Goal: Information Seeking & Learning: Learn about a topic

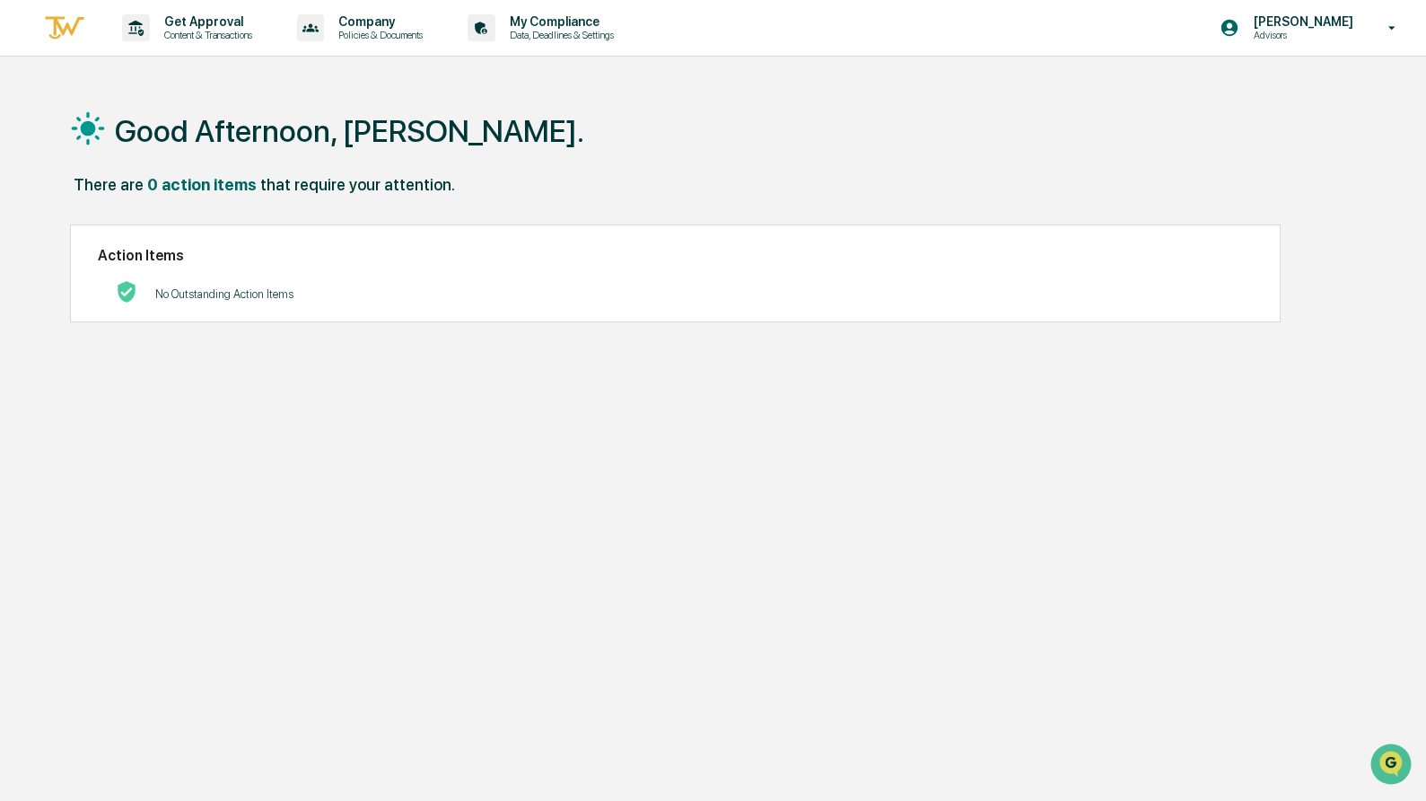
scroll to position [1, 0]
click at [190, 30] on p "Content & Transactions" at bounding box center [205, 34] width 111 height 13
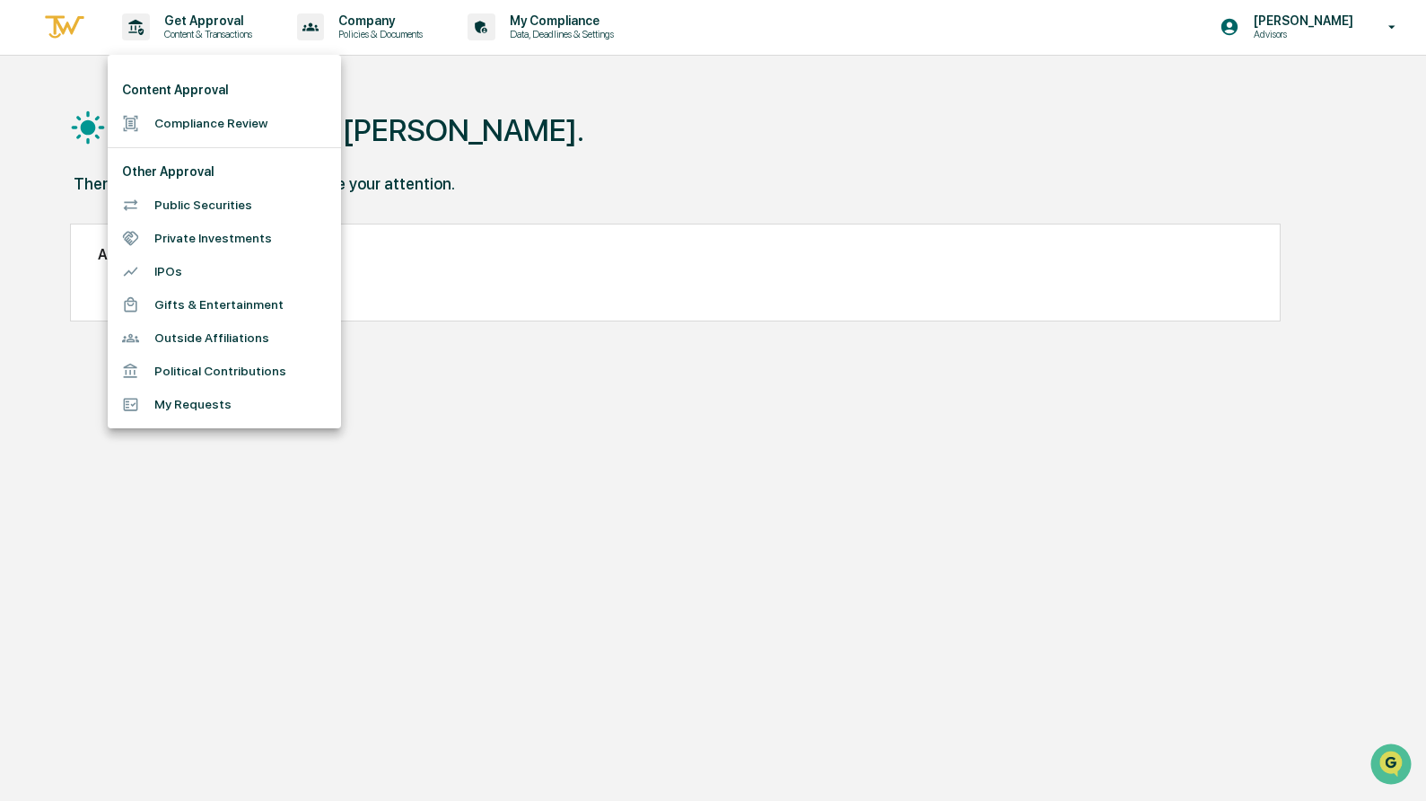
click at [503, 53] on div at bounding box center [713, 400] width 1426 height 801
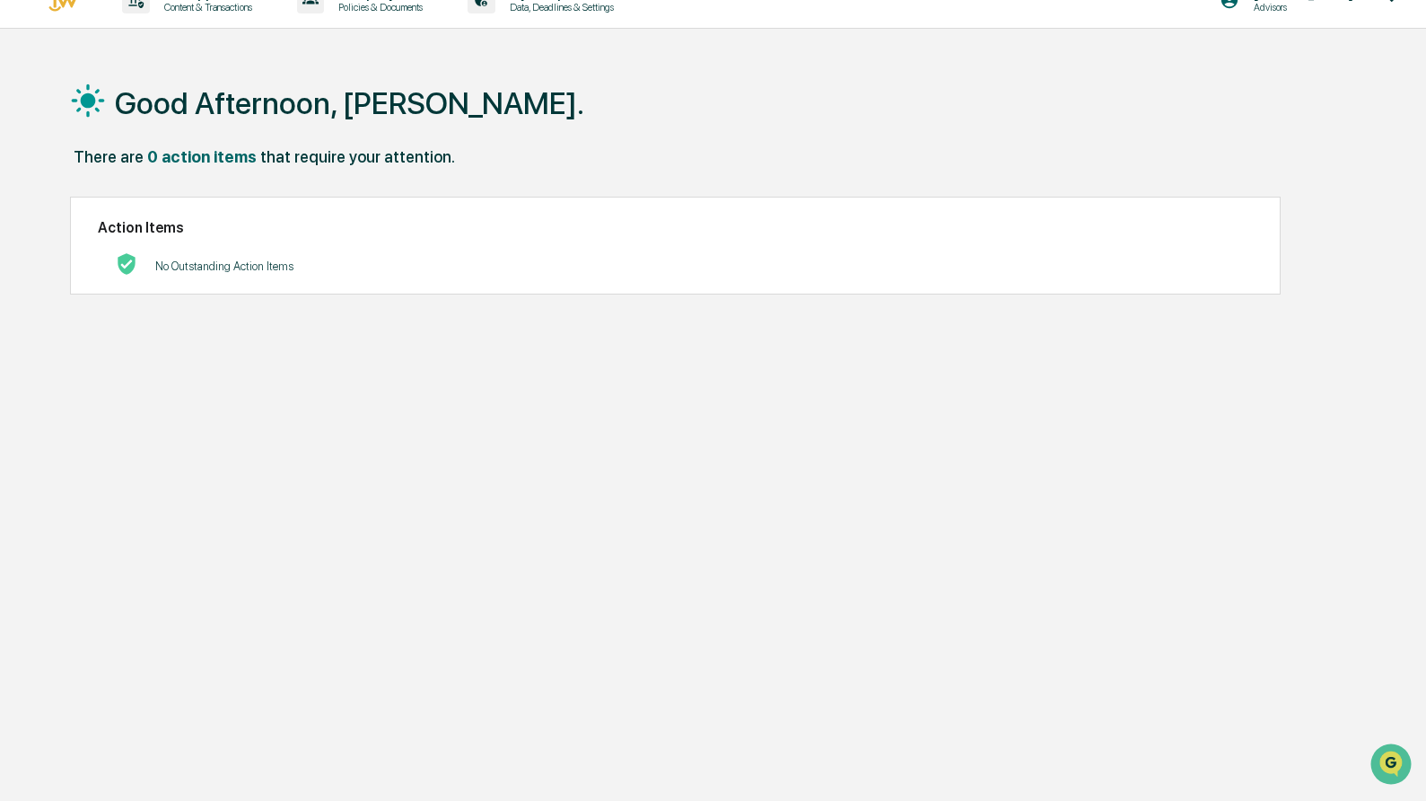
scroll to position [0, 0]
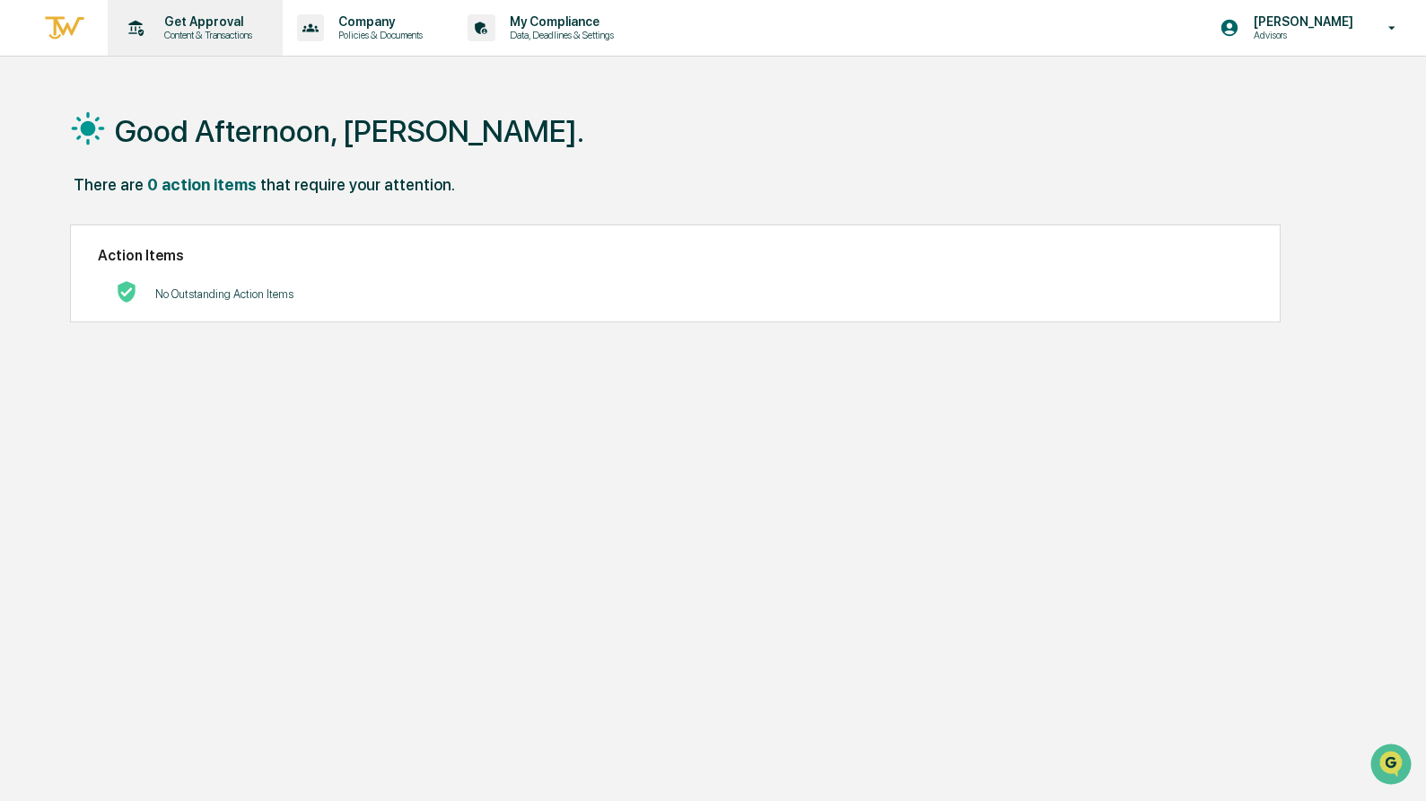
click at [180, 31] on p "Content & Transactions" at bounding box center [205, 35] width 111 height 13
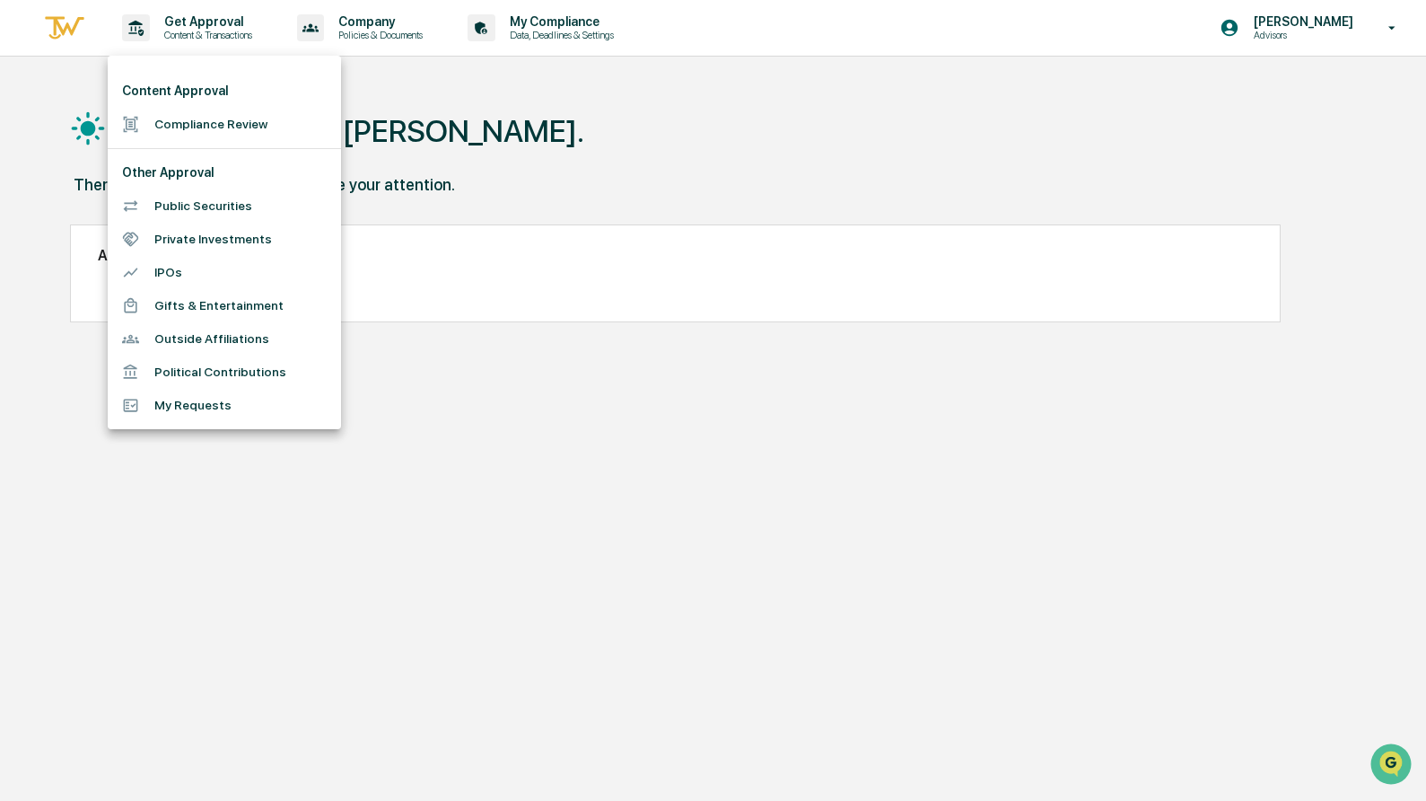
click at [250, 112] on li "Compliance Review" at bounding box center [224, 124] width 233 height 33
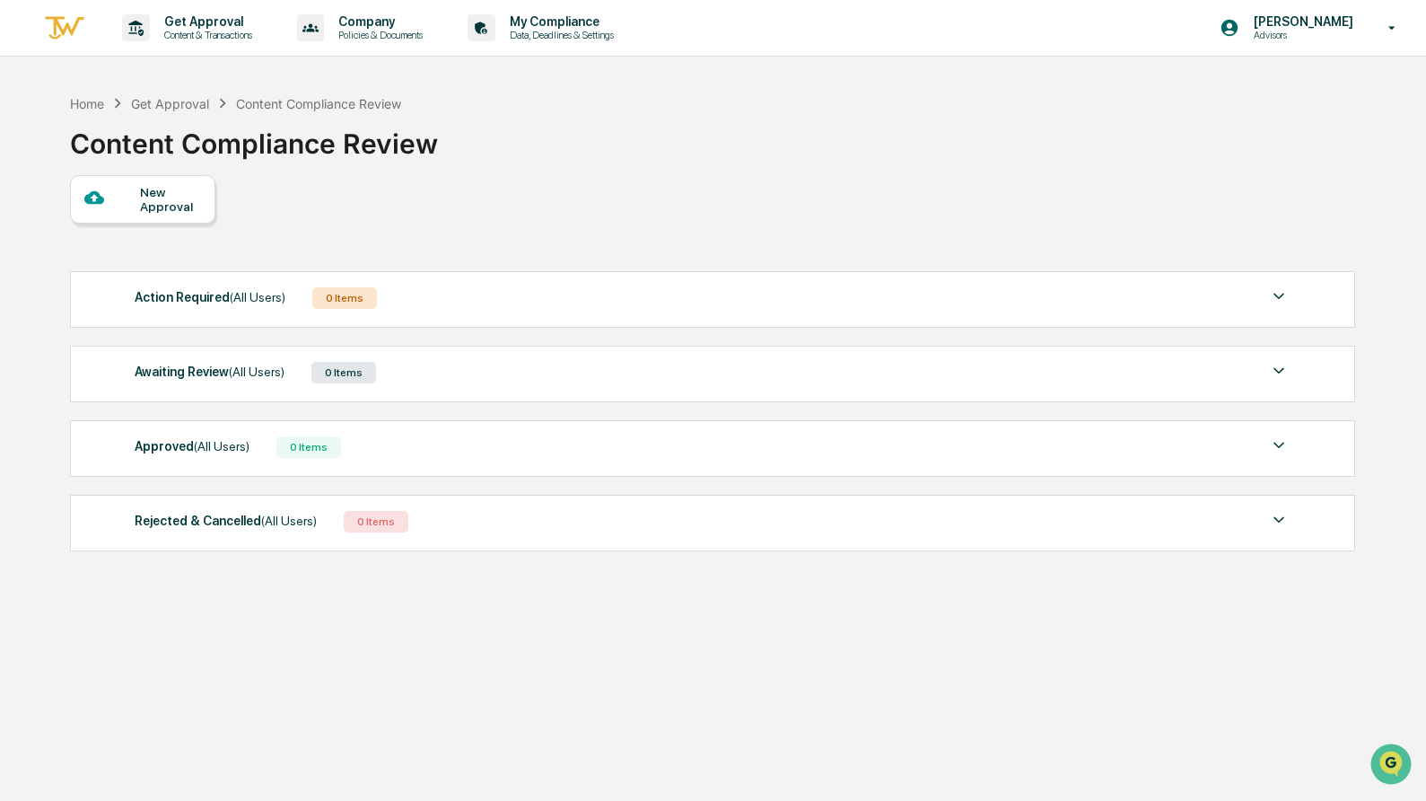
scroll to position [85, 0]
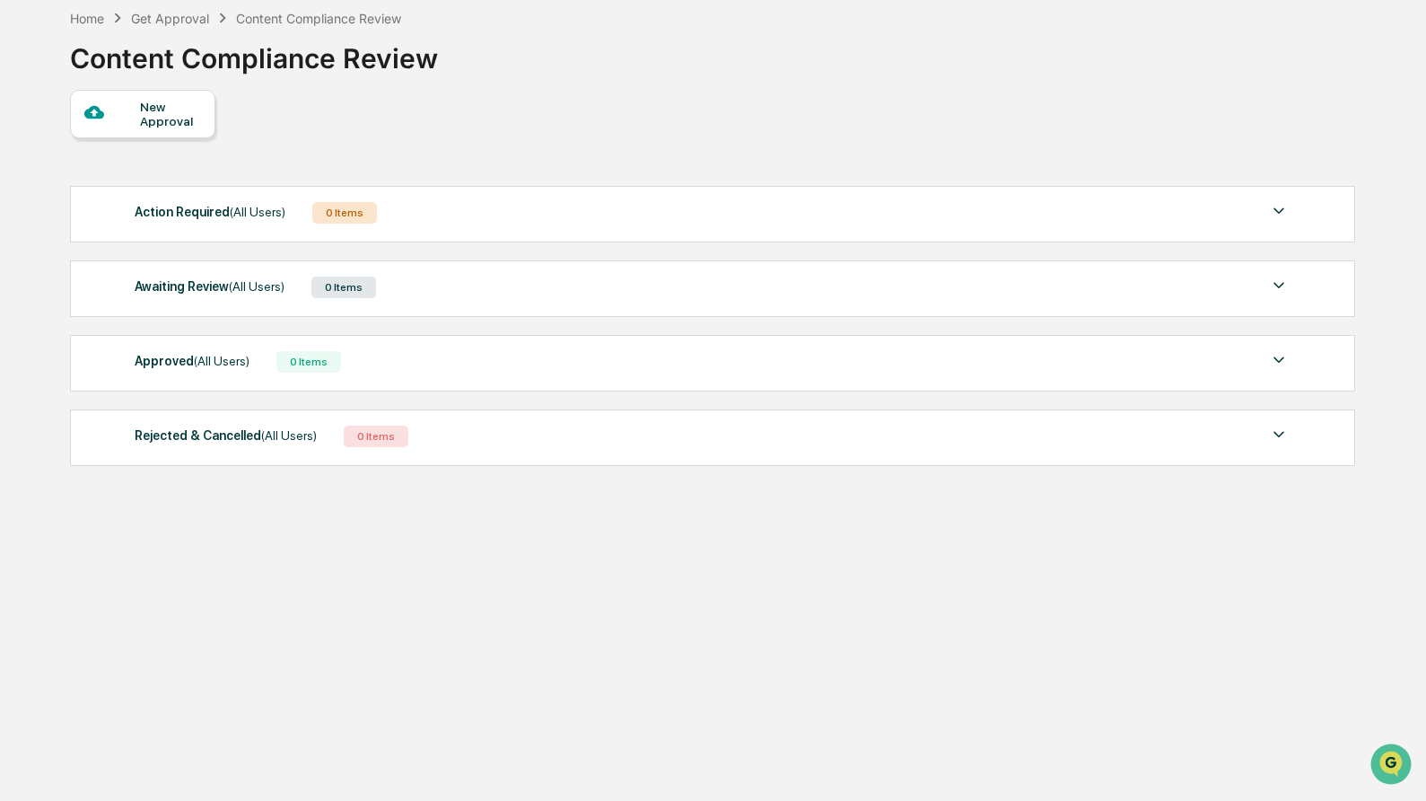
click at [335, 346] on div "Approved (All Users) 0 Items No data to display Show 5 Page 1 of 0 |< < > >|" at bounding box center [713, 363] width 1286 height 57
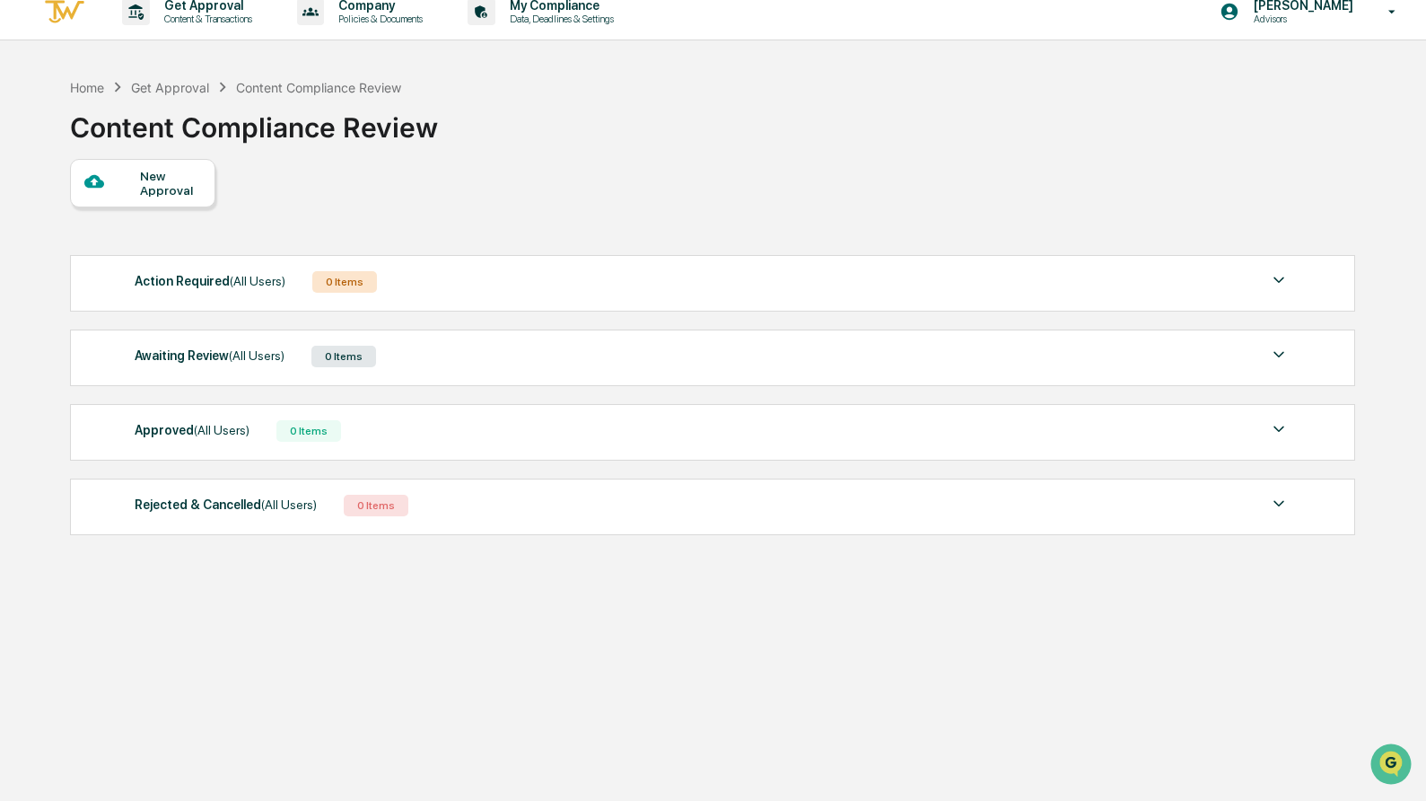
scroll to position [0, 0]
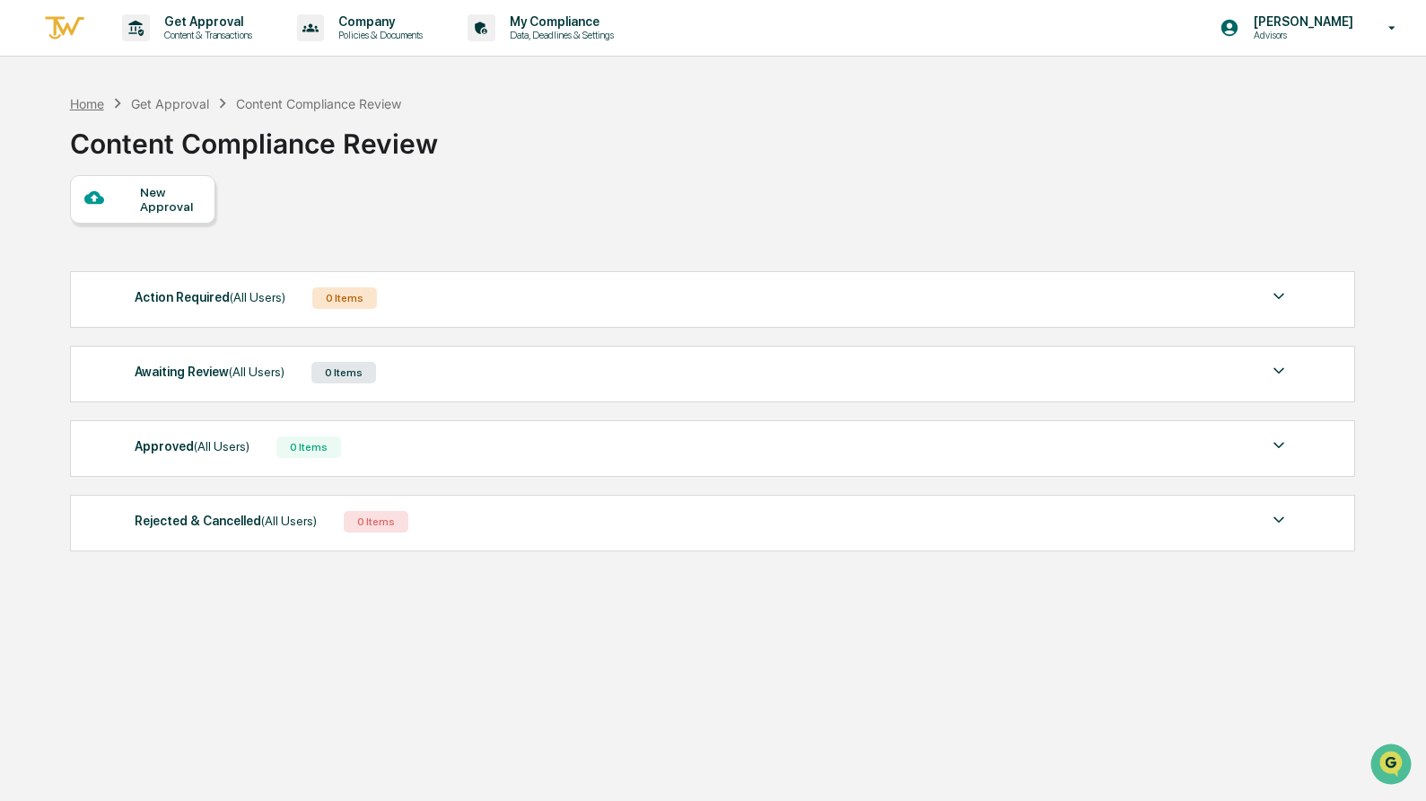
click at [97, 104] on div "Home" at bounding box center [87, 103] width 34 height 15
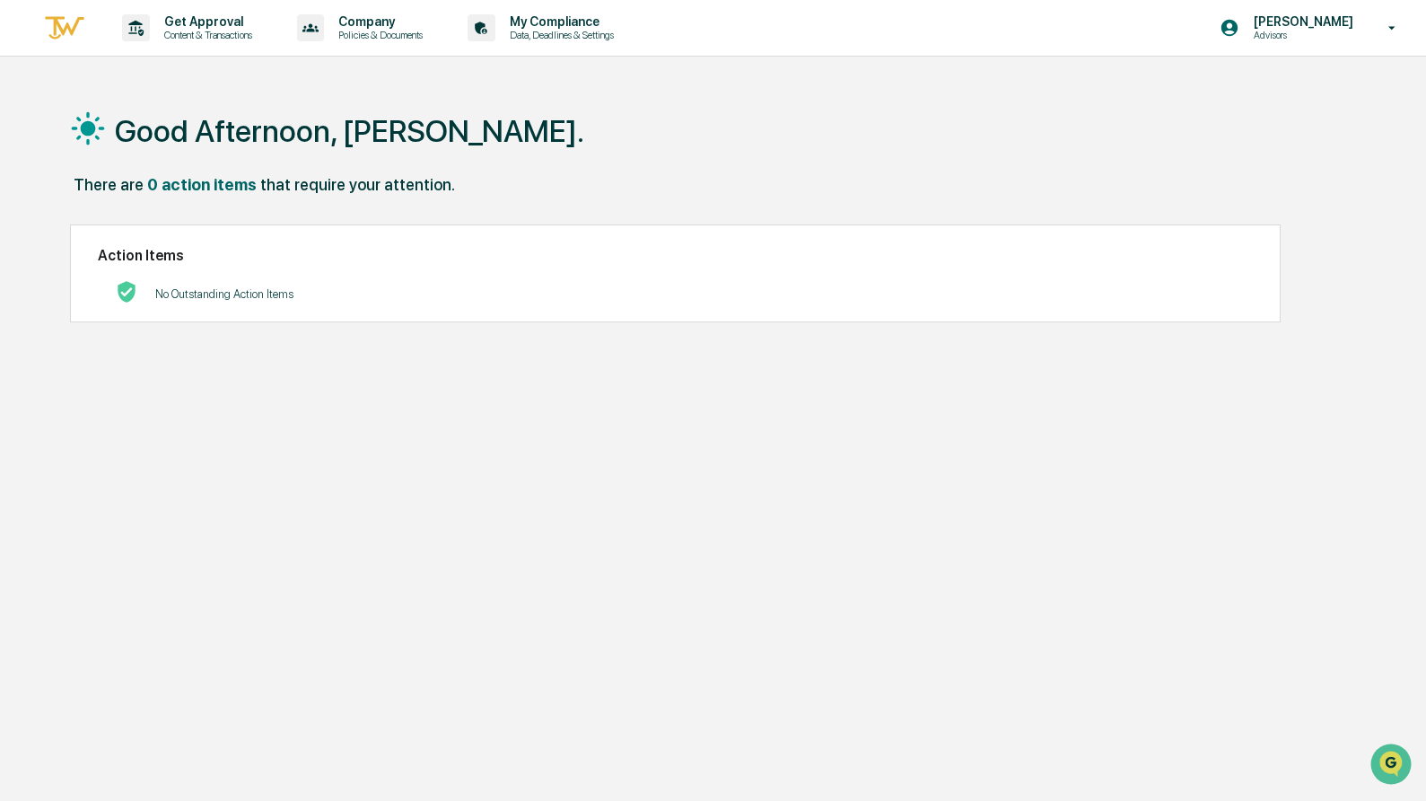
click at [615, 335] on div "Good Afternoon, Cole. There are 0 action items that require your attention. Act…" at bounding box center [712, 485] width 1338 height 801
click at [404, 46] on div "Company Policies & Documents" at bounding box center [367, 28] width 154 height 56
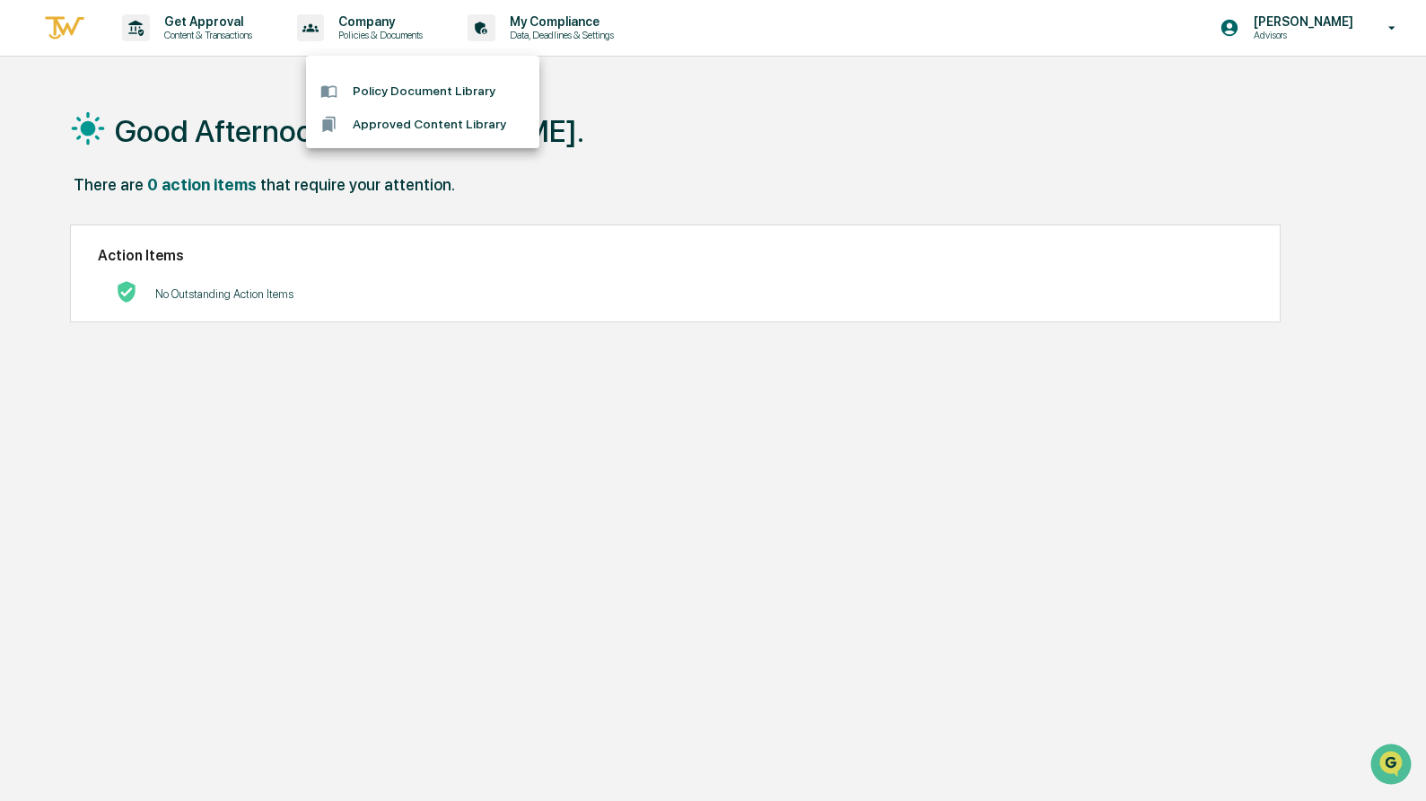
click at [602, 28] on div at bounding box center [713, 400] width 1426 height 801
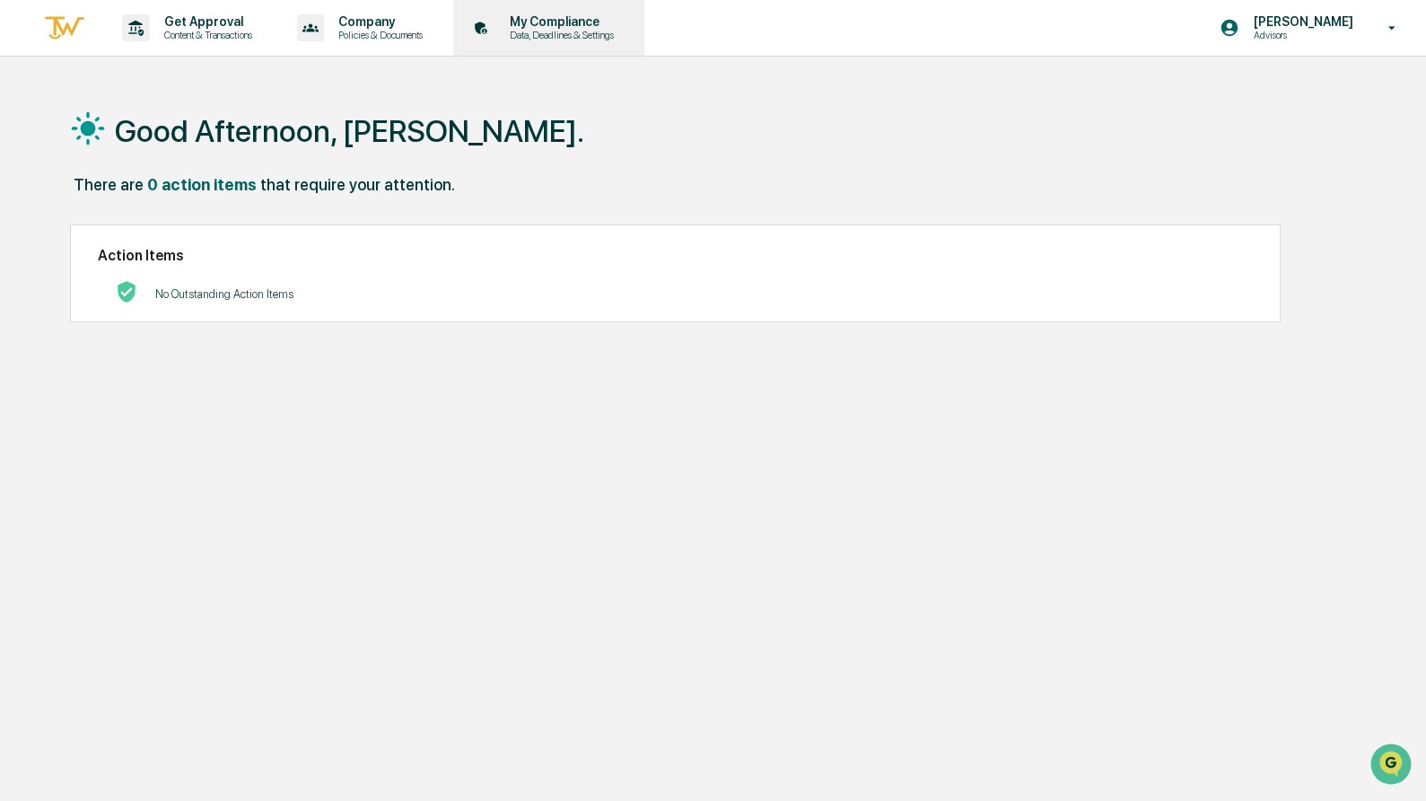
click at [548, 28] on p "My Compliance" at bounding box center [559, 21] width 127 height 14
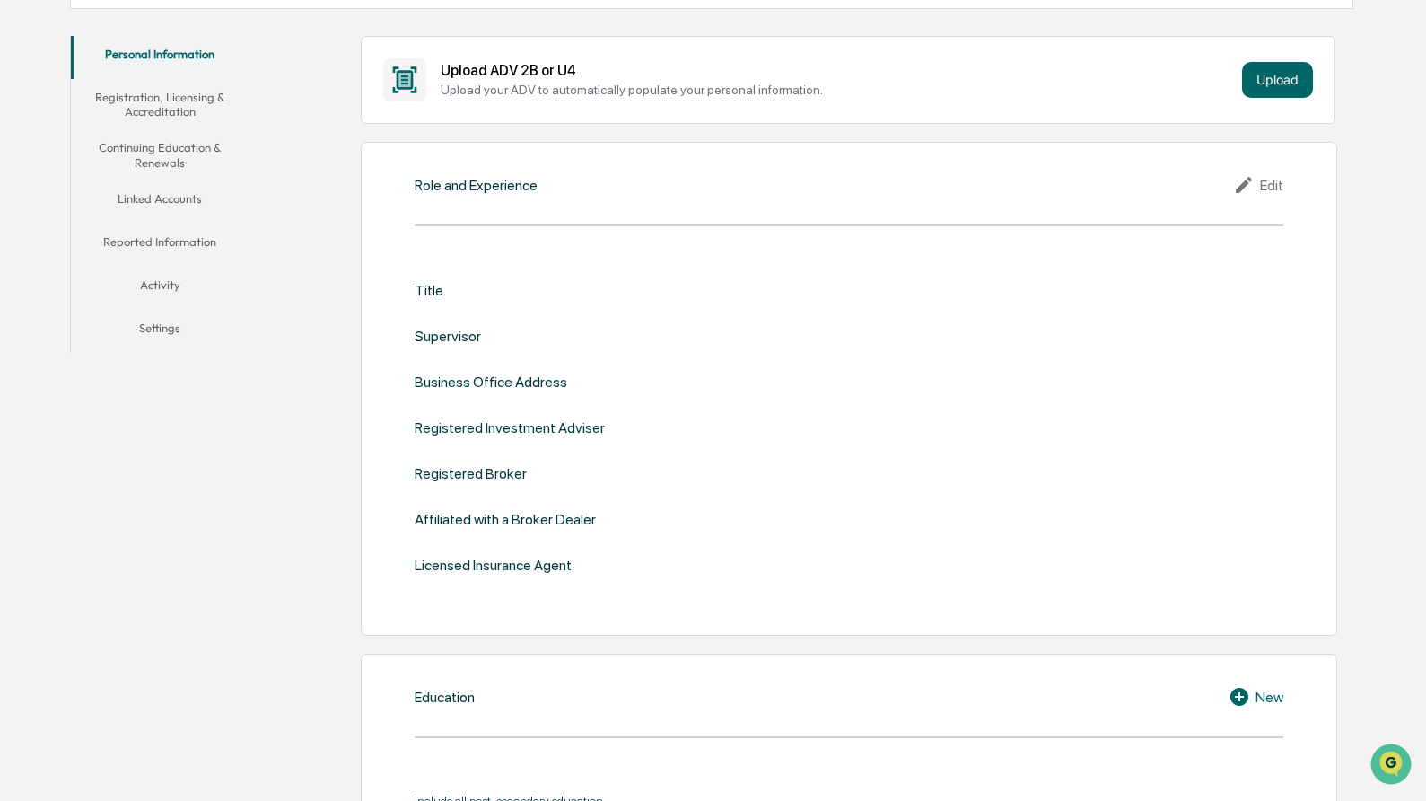
scroll to position [319, 0]
click at [125, 184] on button "Linked Accounts" at bounding box center [160, 201] width 179 height 43
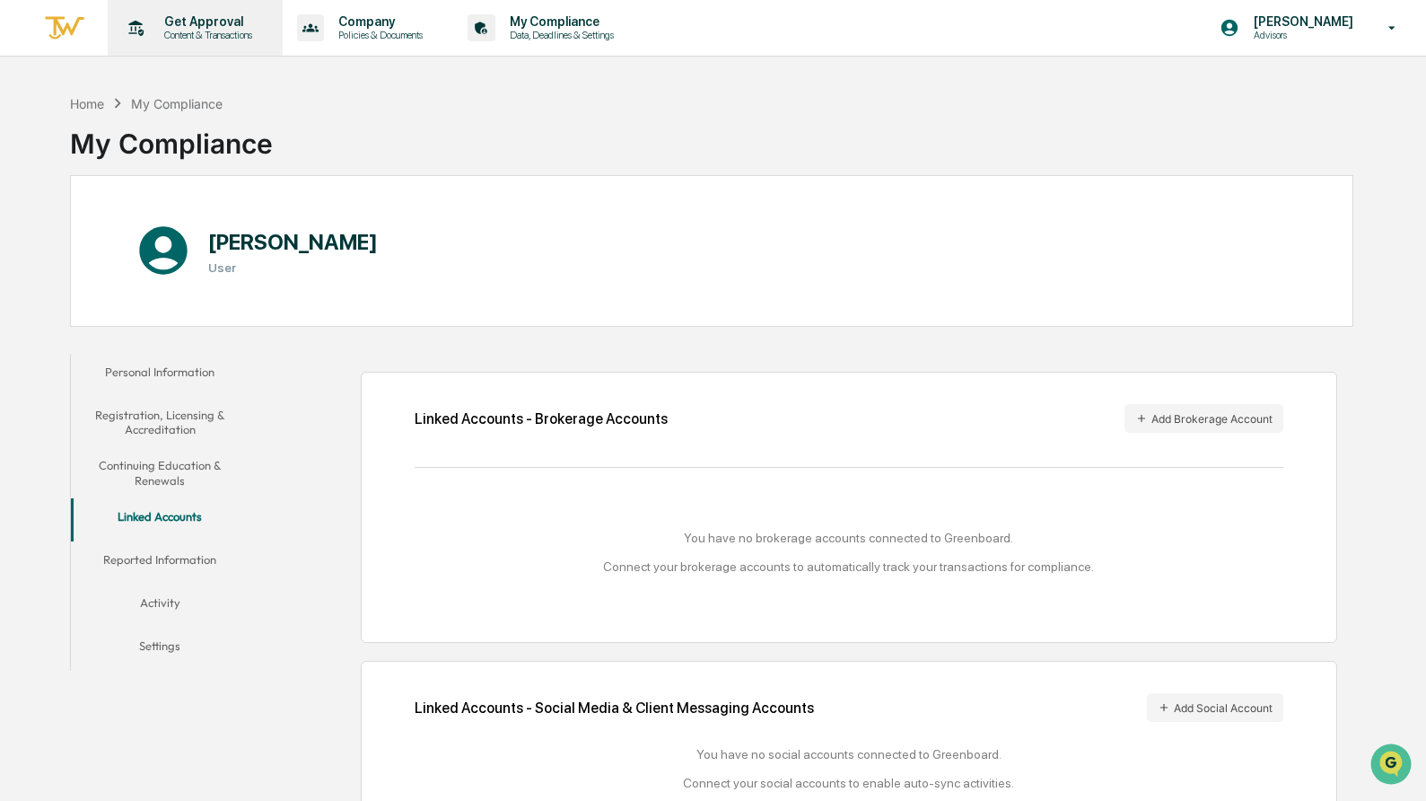
click at [203, 24] on p "Get Approval" at bounding box center [205, 21] width 111 height 14
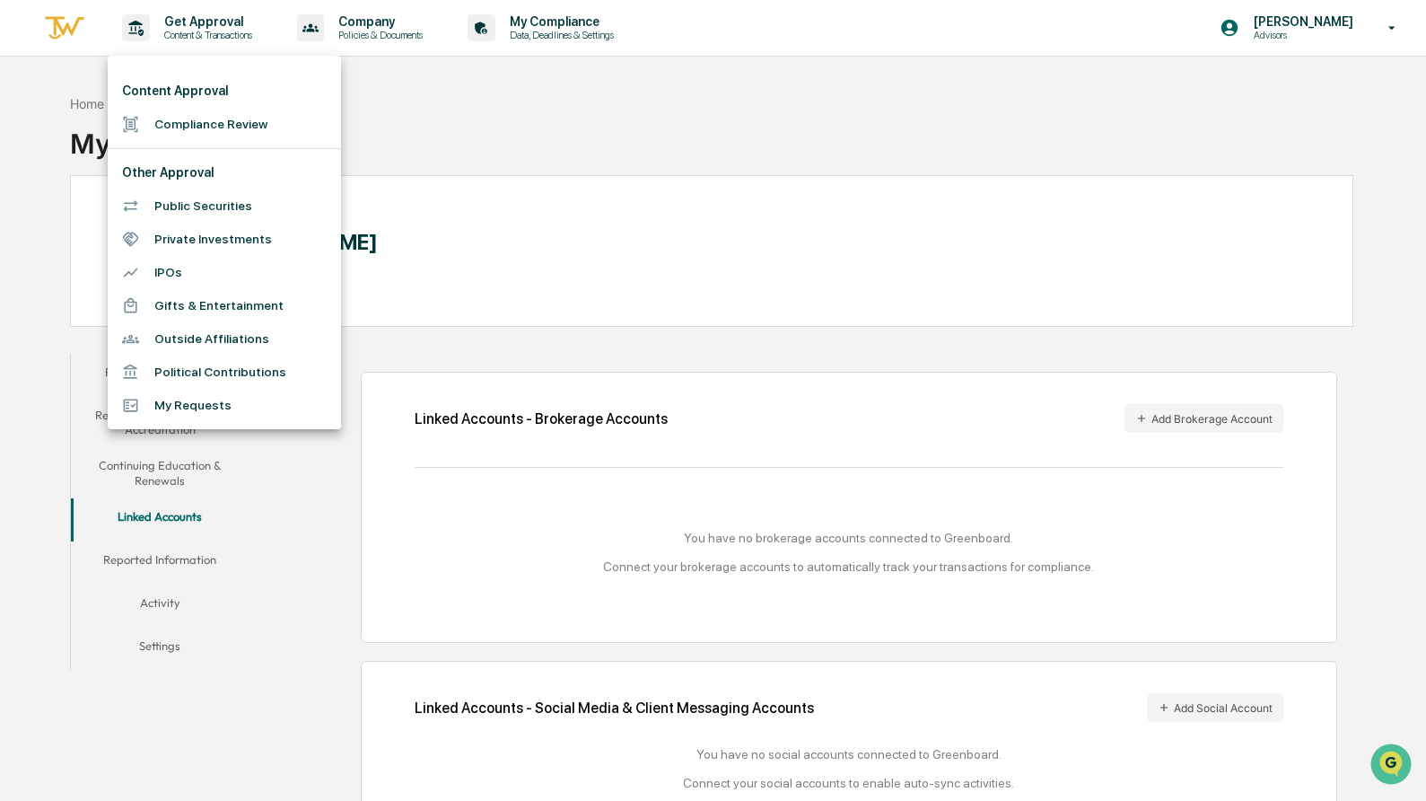
click at [401, 39] on div at bounding box center [713, 400] width 1426 height 801
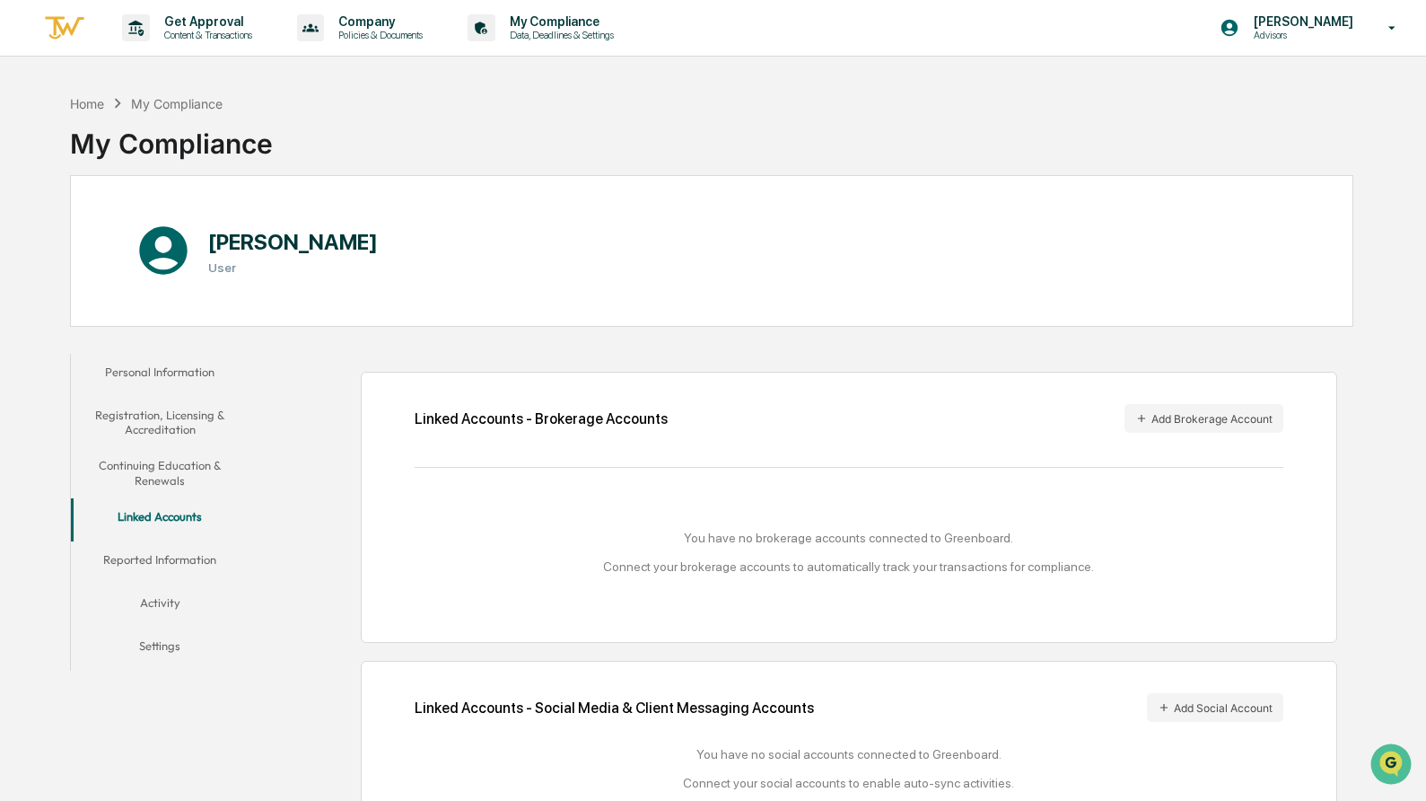
click at [381, 31] on p "Policies & Documents" at bounding box center [378, 35] width 108 height 13
click at [428, 92] on li "Policy Document Library" at bounding box center [422, 91] width 233 height 33
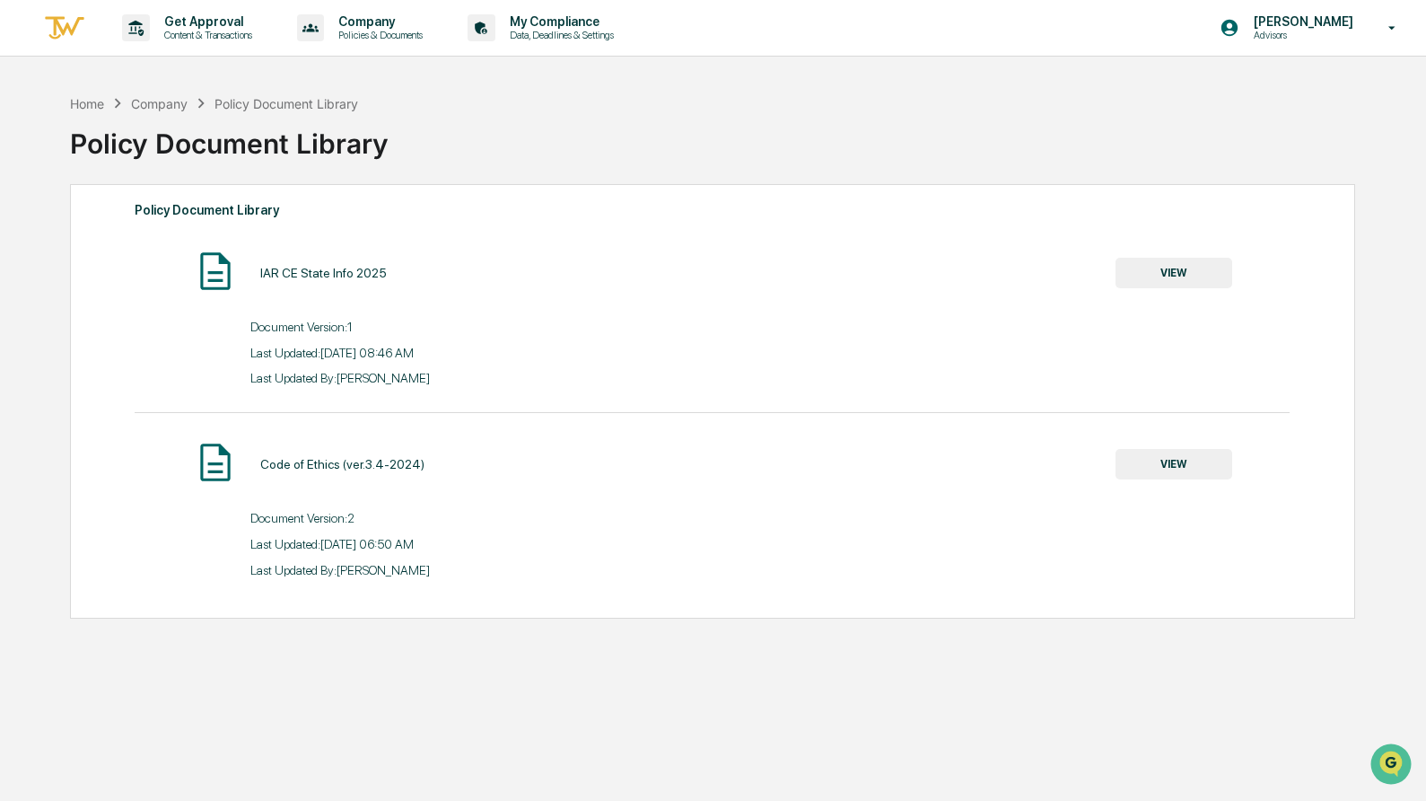
click at [1170, 274] on button "VIEW" at bounding box center [1174, 273] width 117 height 31
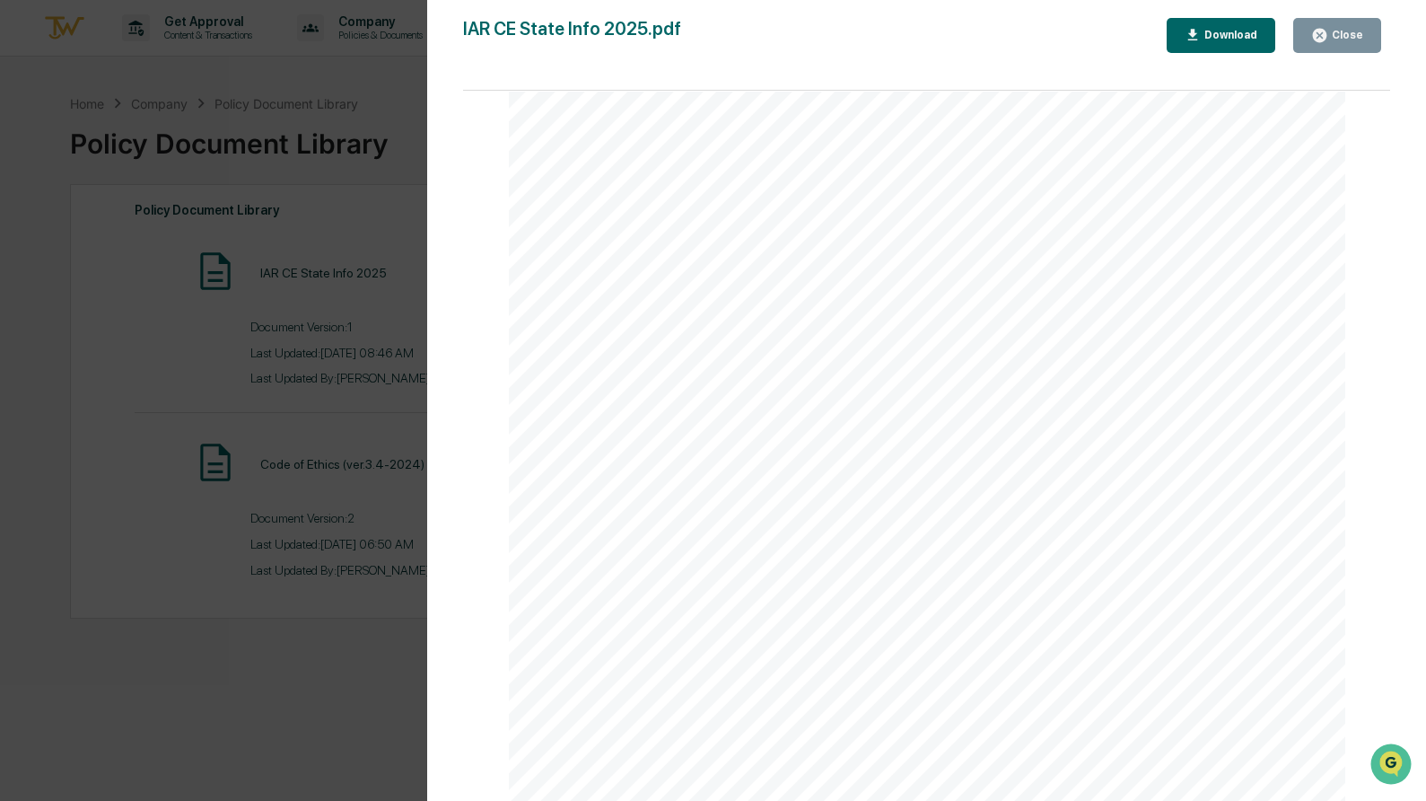
scroll to position [1440, 0]
click at [333, 314] on div "Version History 01/06/2025, 04:46 PM Caroline Iannucci IAR CE State Info 2025.p…" at bounding box center [713, 400] width 1426 height 801
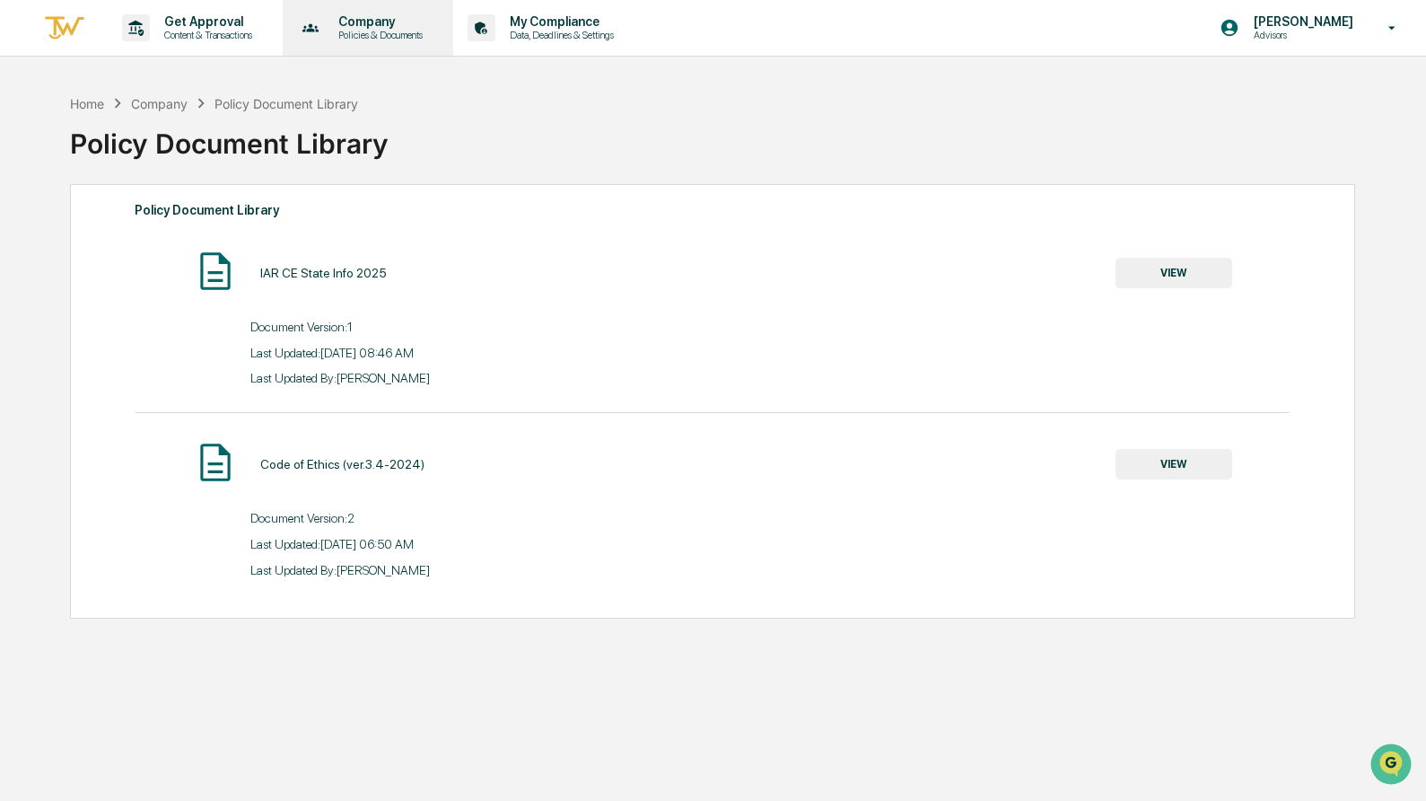
click at [417, 13] on div "Company Policies & Documents" at bounding box center [367, 28] width 154 height 56
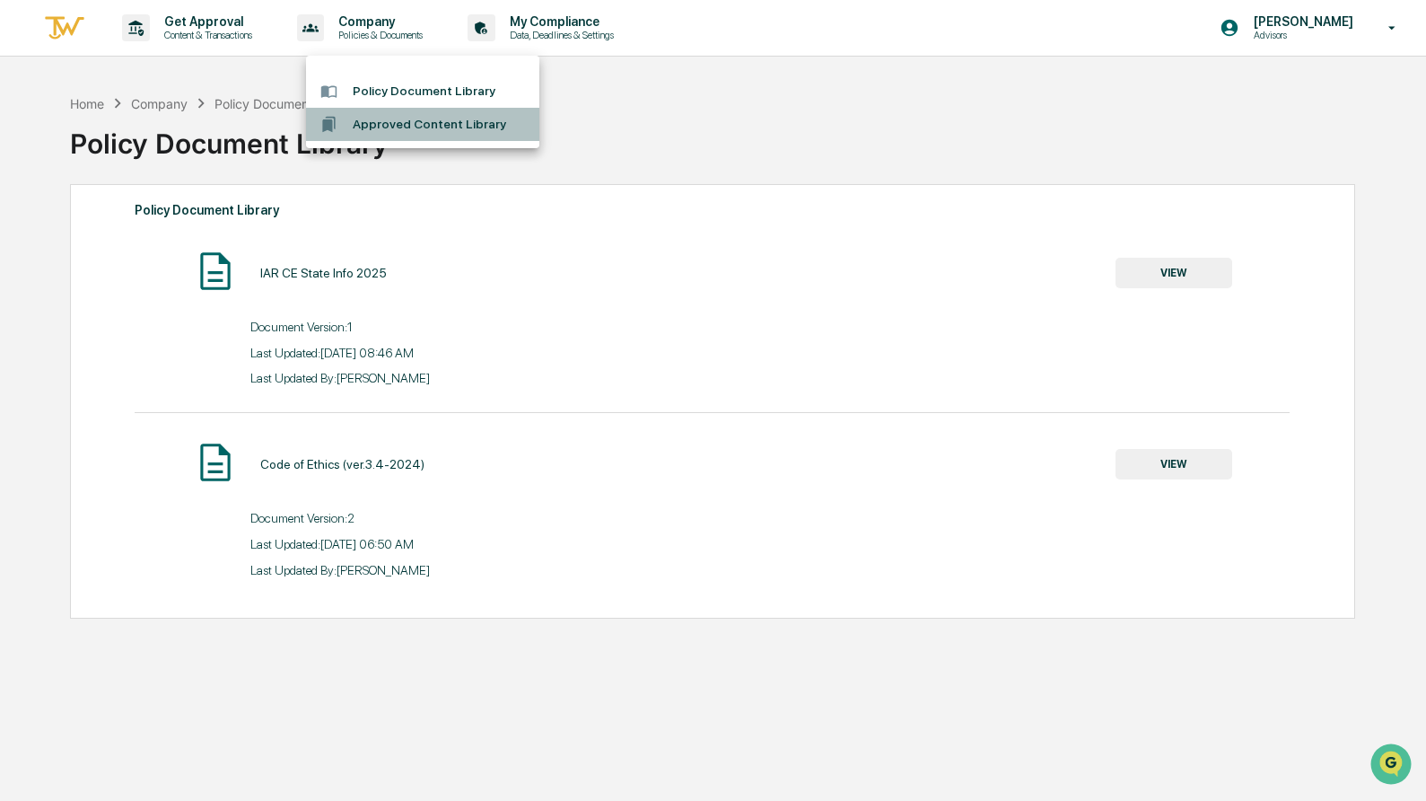
click at [439, 130] on li "Approved Content Library" at bounding box center [422, 124] width 233 height 33
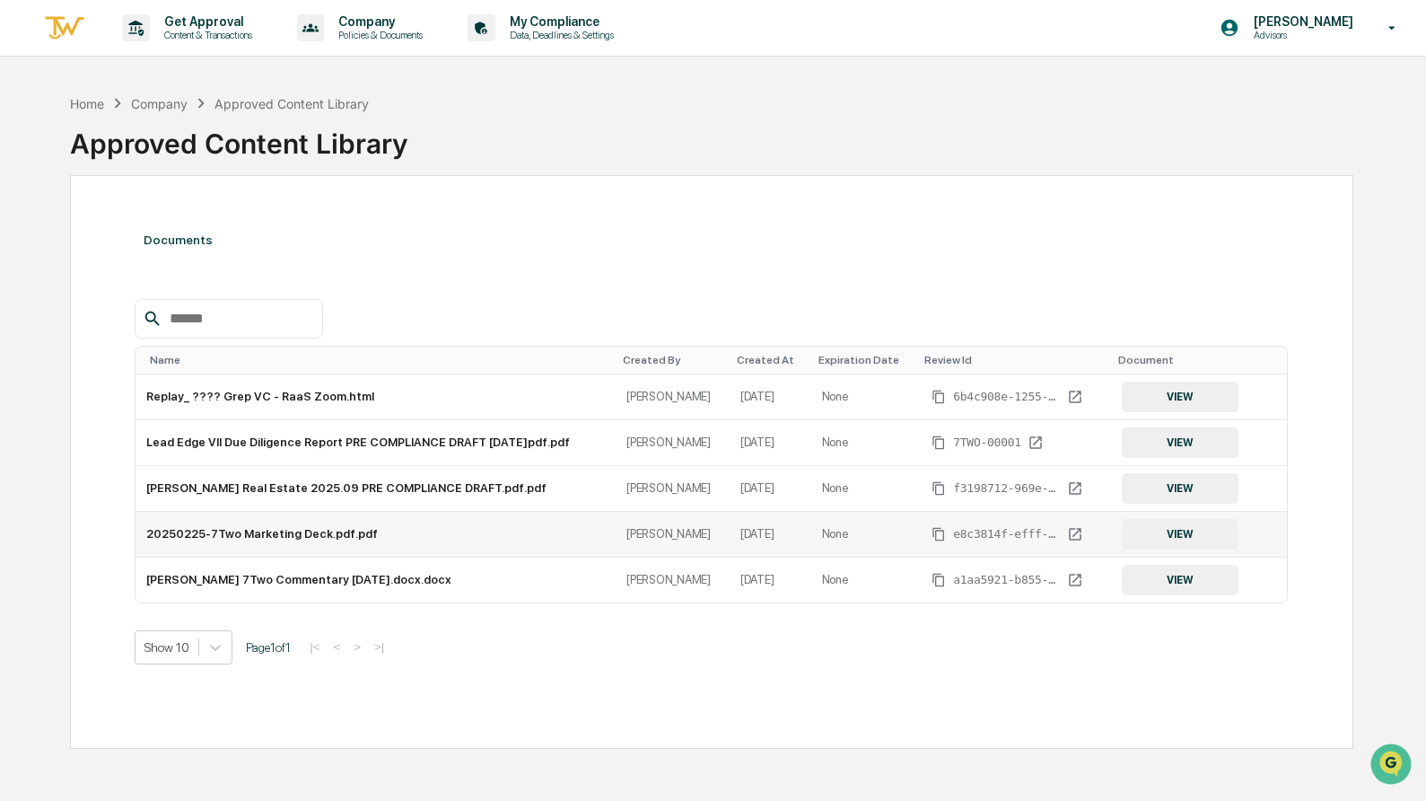
click at [1197, 532] on button "VIEW" at bounding box center [1180, 534] width 117 height 31
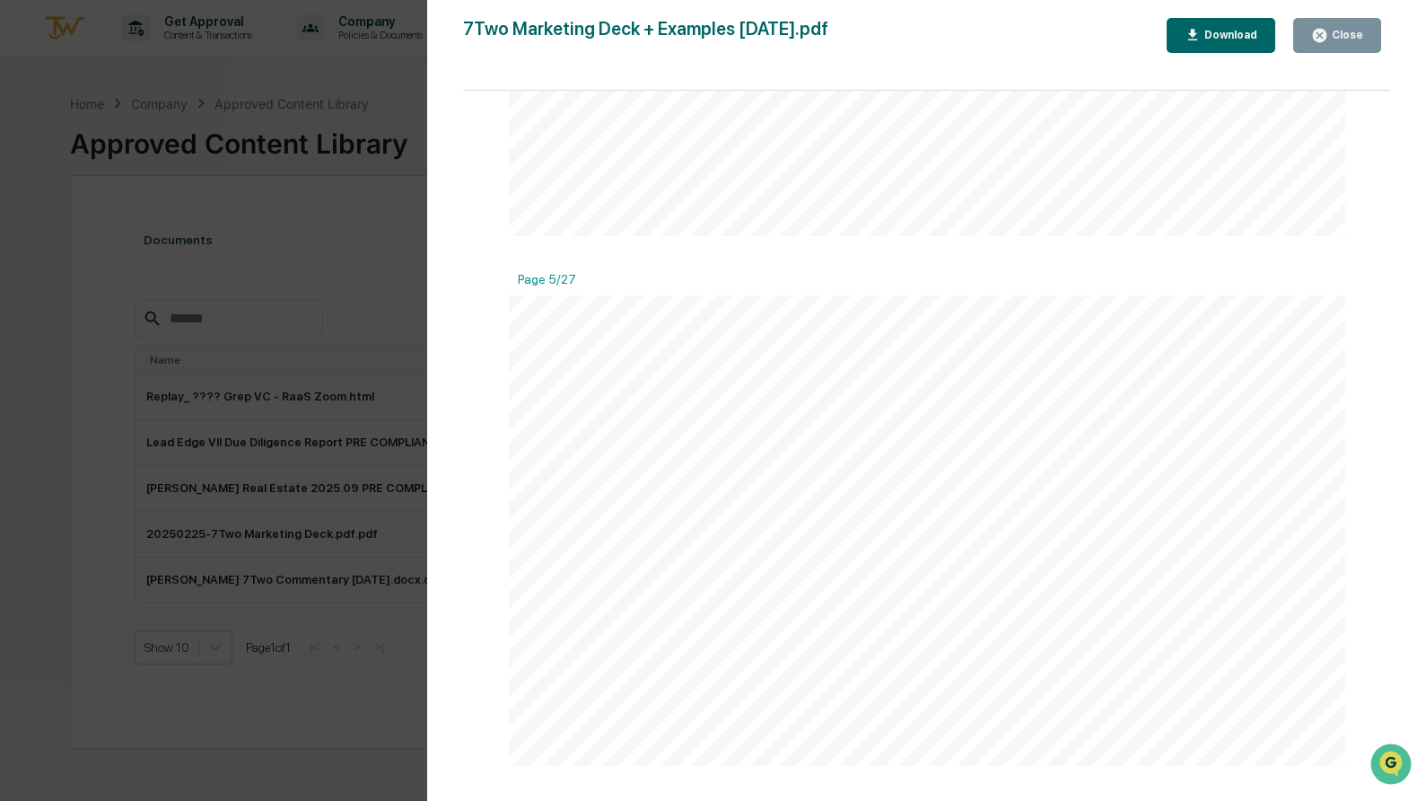
scroll to position [2011, 0]
click at [123, 315] on div "Version History 06/25/2025, 07:18 PM Vicki Denhoffer 7Two Marketing Deck + Exam…" at bounding box center [713, 400] width 1426 height 801
